Goal: Task Accomplishment & Management: Use online tool/utility

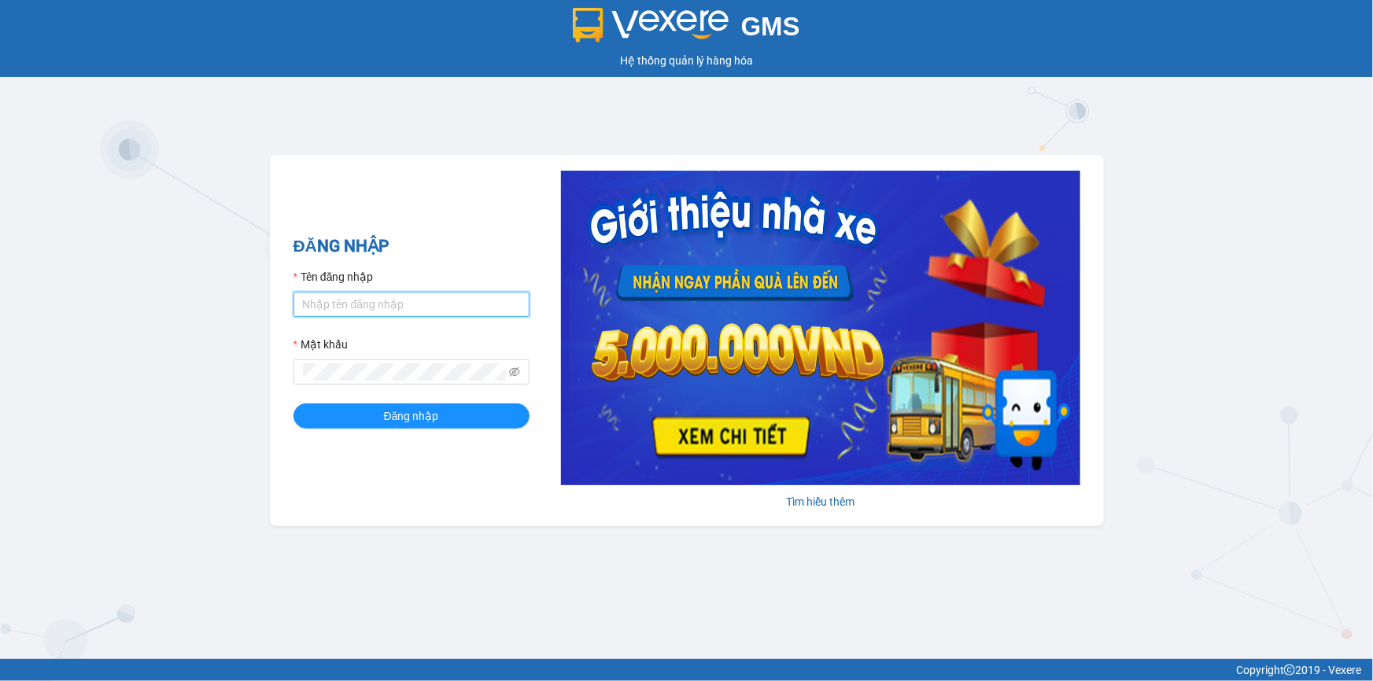
drag, startPoint x: 435, startPoint y: 292, endPoint x: 433, endPoint y: 315, distance: 22.9
click at [435, 292] on input "Tên đăng nhập" at bounding box center [411, 304] width 236 height 25
type input "nho.quochoang"
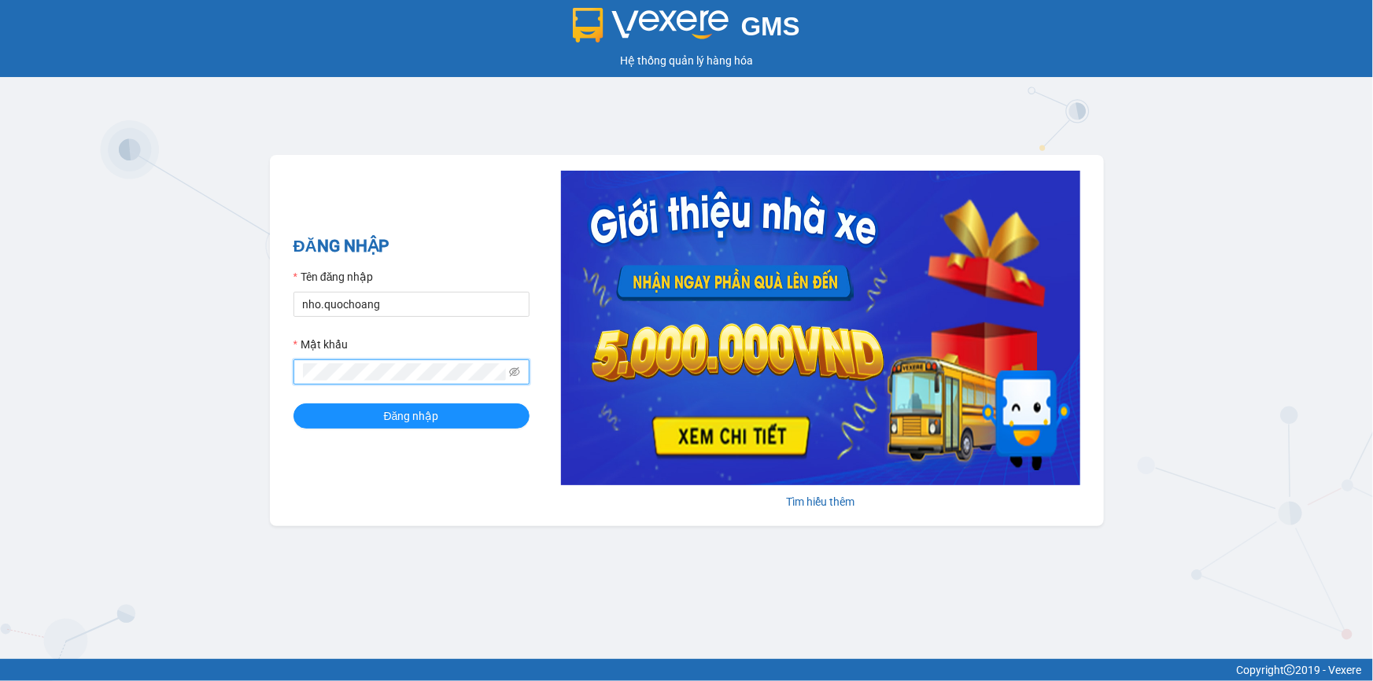
click at [293, 404] on button "Đăng nhập" at bounding box center [411, 416] width 236 height 25
